Goal: Task Accomplishment & Management: Manage account settings

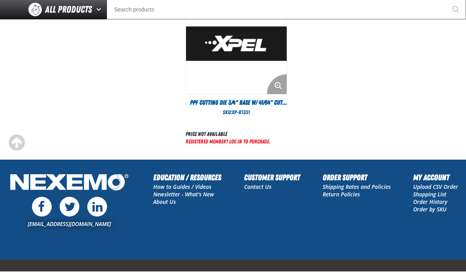
scroll to position [569, 0]
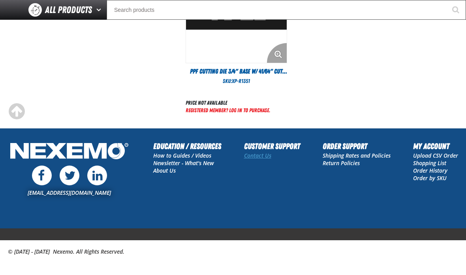
click at [262, 152] on link "Contact Us" at bounding box center [257, 156] width 27 height 8
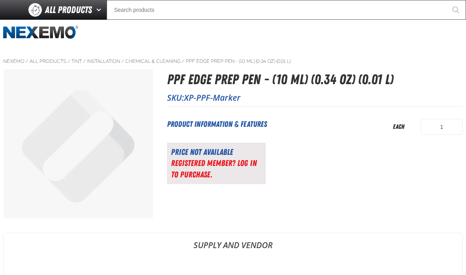
scroll to position [0, 0]
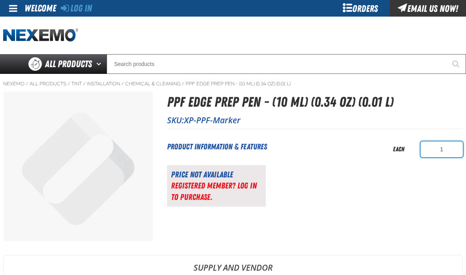
click at [446, 151] on input "1" at bounding box center [442, 149] width 42 height 16
click at [181, 145] on h2 "Product Information & Features" at bounding box center [255, 147] width 177 height 12
click at [79, 8] on link "Log In" at bounding box center [76, 8] width 31 height 11
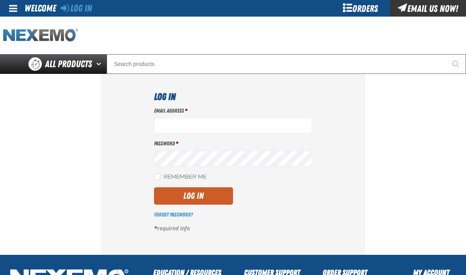
click at [28, 33] on img "Home" at bounding box center [40, 35] width 75 height 14
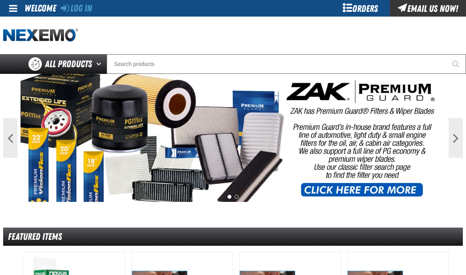
click at [15, 8] on span at bounding box center [13, 8] width 8 height 9
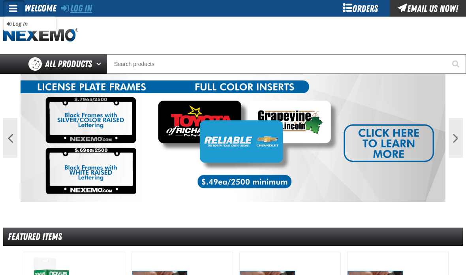
click at [83, 6] on link "Log In" at bounding box center [76, 8] width 31 height 11
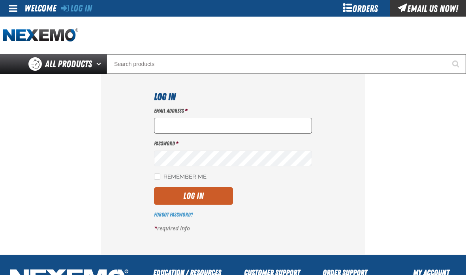
click at [178, 120] on input "Email Address *" at bounding box center [233, 126] width 158 height 16
type input "[EMAIL_ADDRESS][DOMAIN_NAME]"
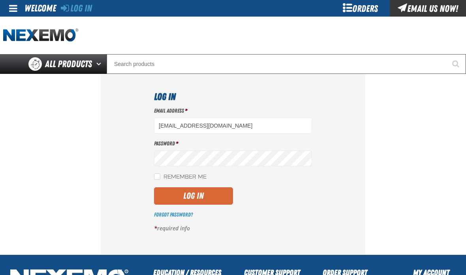
click at [196, 192] on button "Log In" at bounding box center [193, 195] width 79 height 17
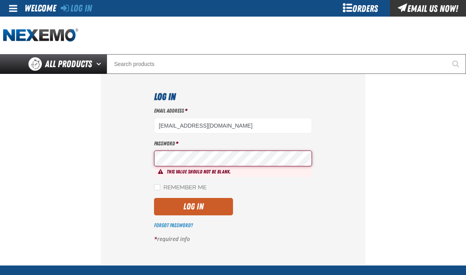
click at [347, 9] on div "Orders" at bounding box center [360, 8] width 59 height 17
